Goal: Transaction & Acquisition: Purchase product/service

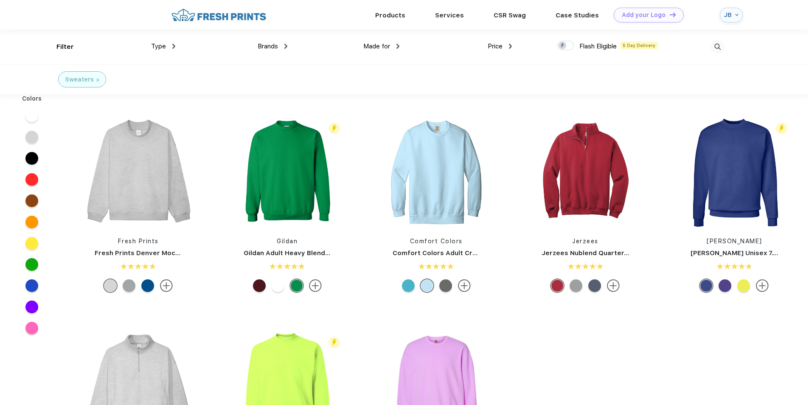
scroll to position [0, 0]
click at [32, 158] on div at bounding box center [31, 158] width 13 height 13
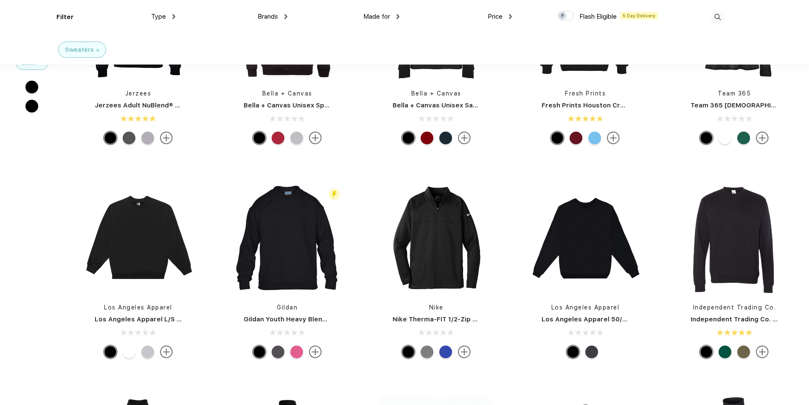
scroll to position [340, 0]
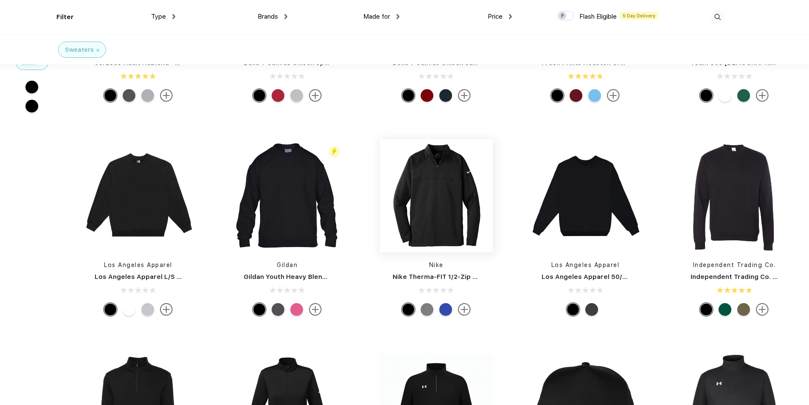
click at [468, 211] on img at bounding box center [436, 195] width 113 height 113
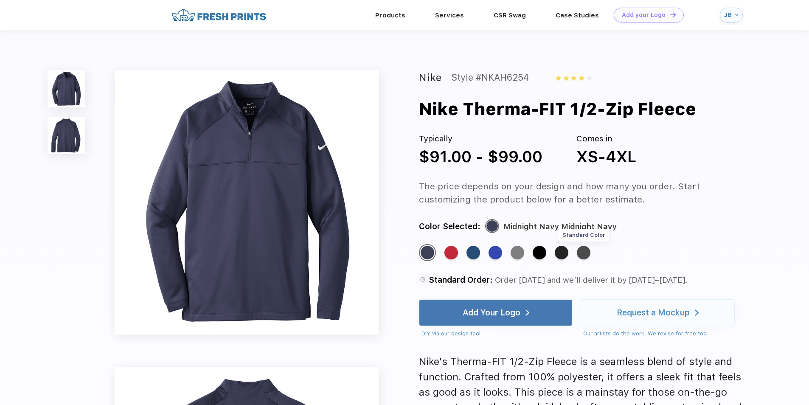
click at [582, 255] on div "Standard Color" at bounding box center [584, 253] width 14 height 14
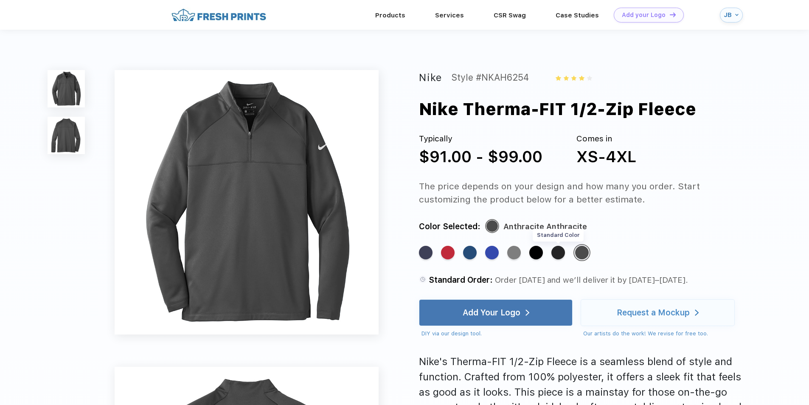
click at [563, 253] on div "Standard Color" at bounding box center [558, 253] width 14 height 14
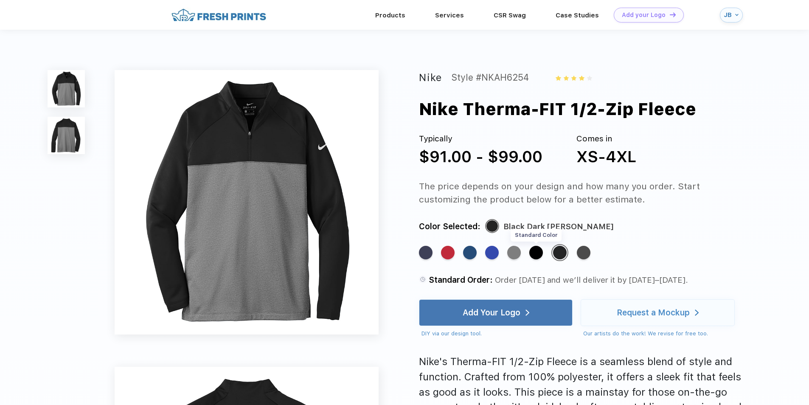
click at [536, 249] on div "Standard Color" at bounding box center [536, 253] width 14 height 14
